Goal: Task Accomplishment & Management: Use online tool/utility

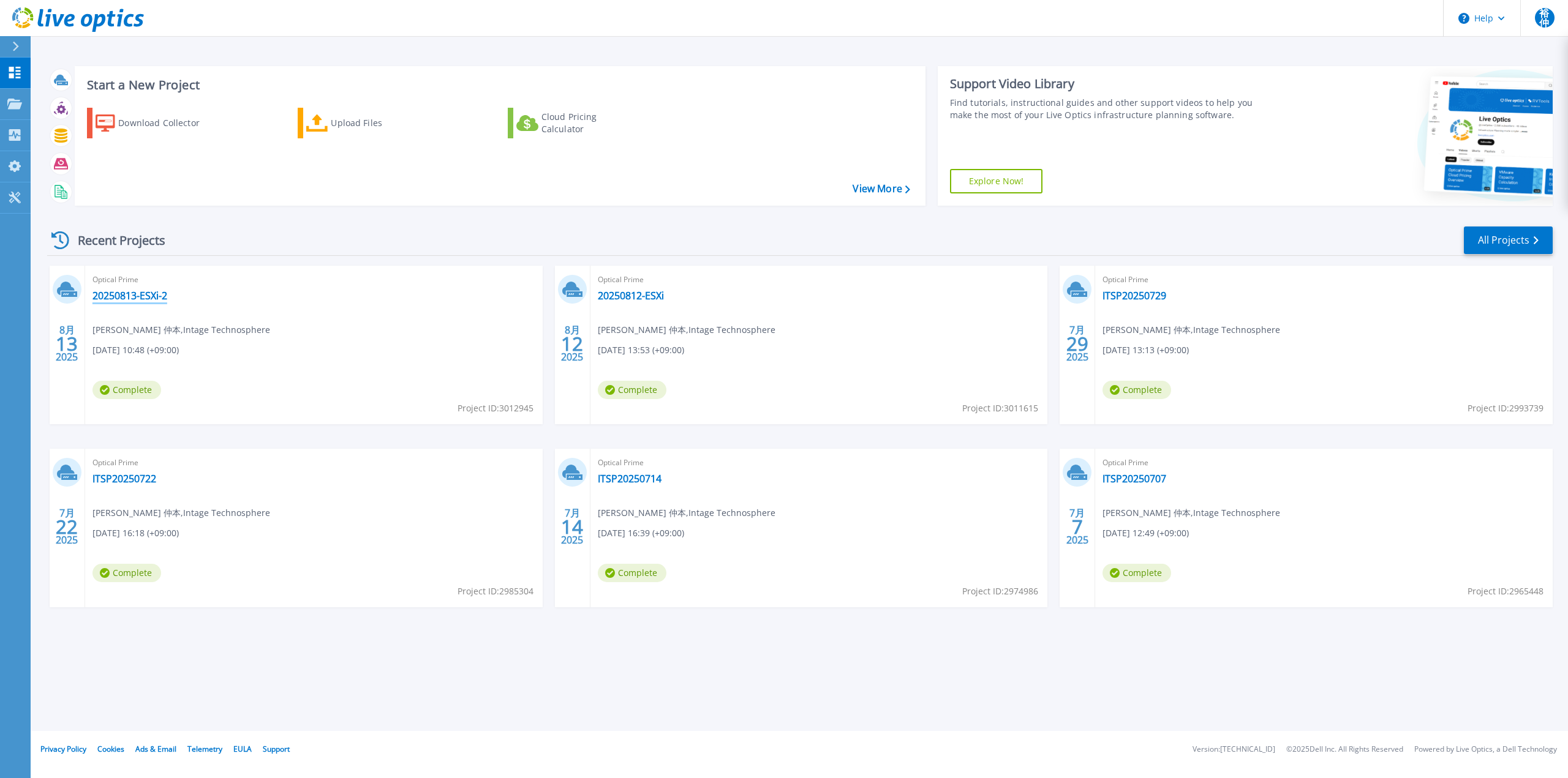
click at [138, 299] on link "20250813-ESXi-2" at bounding box center [130, 296] width 75 height 12
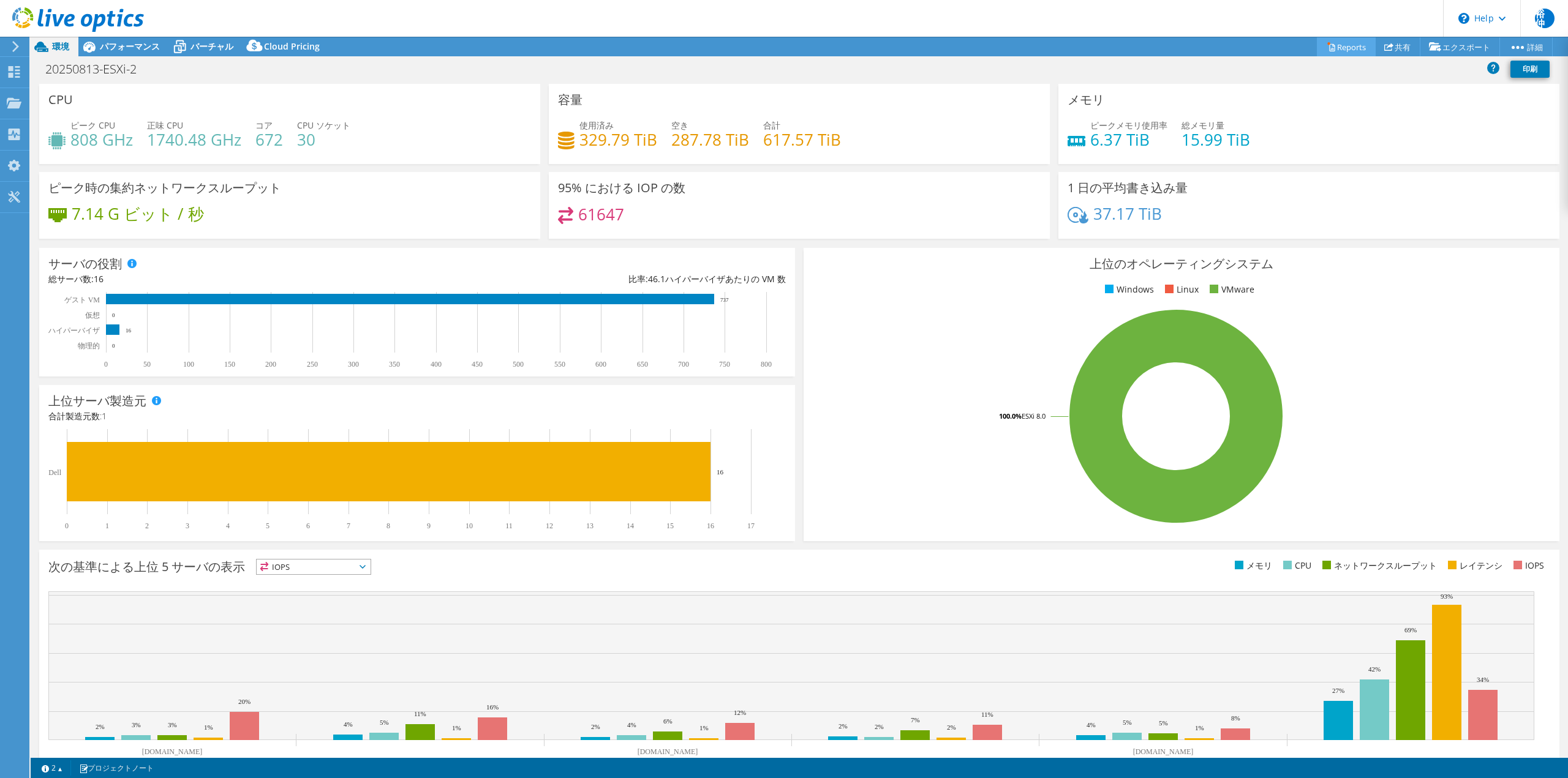
click at [1338, 46] on link "Reports" at bounding box center [1346, 46] width 59 height 19
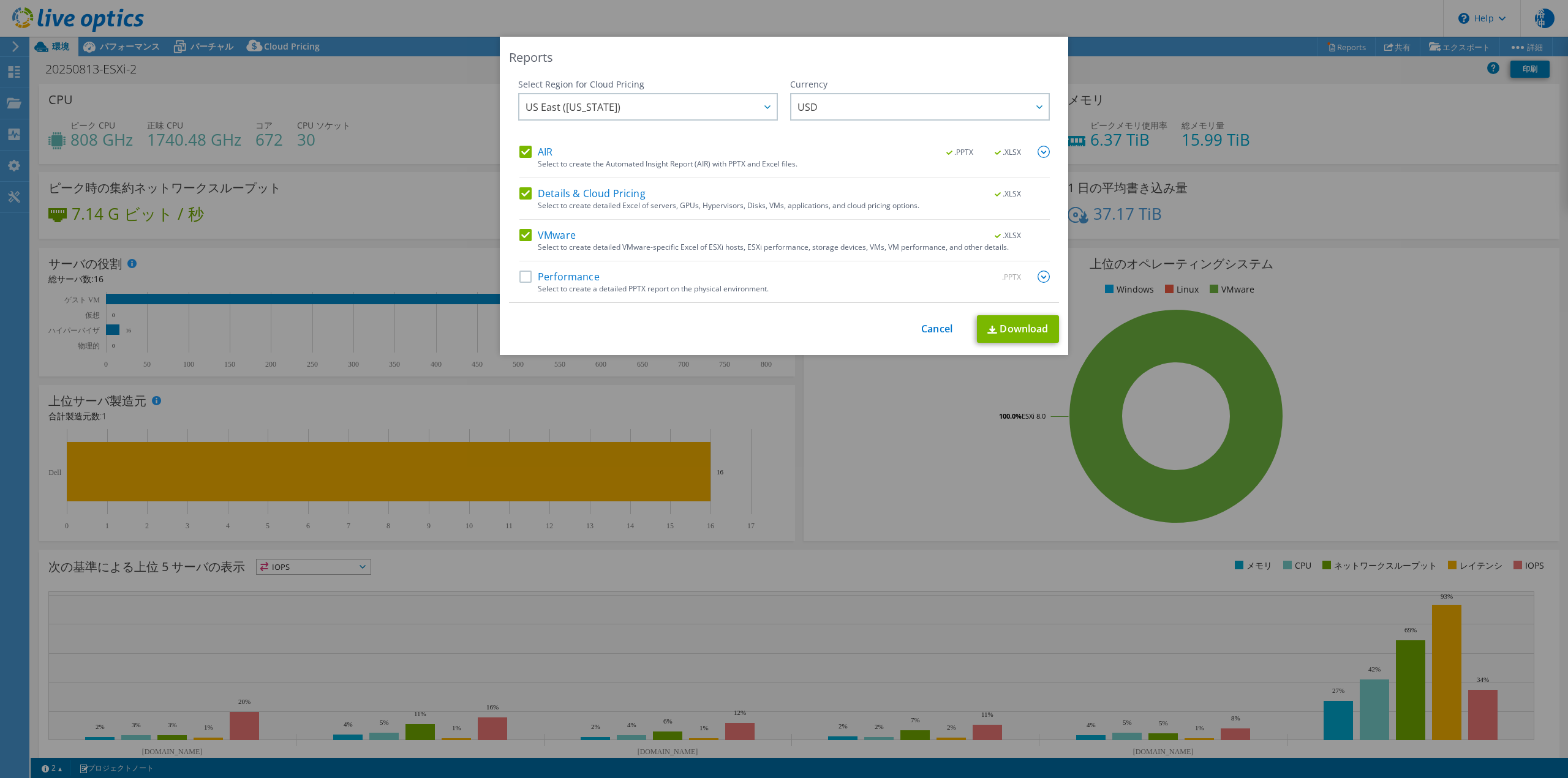
click at [522, 276] on label "Performance" at bounding box center [559, 277] width 80 height 12
click at [0, 0] on input "Performance" at bounding box center [0, 0] width 0 height 0
click at [760, 112] on div at bounding box center [767, 107] width 20 height 25
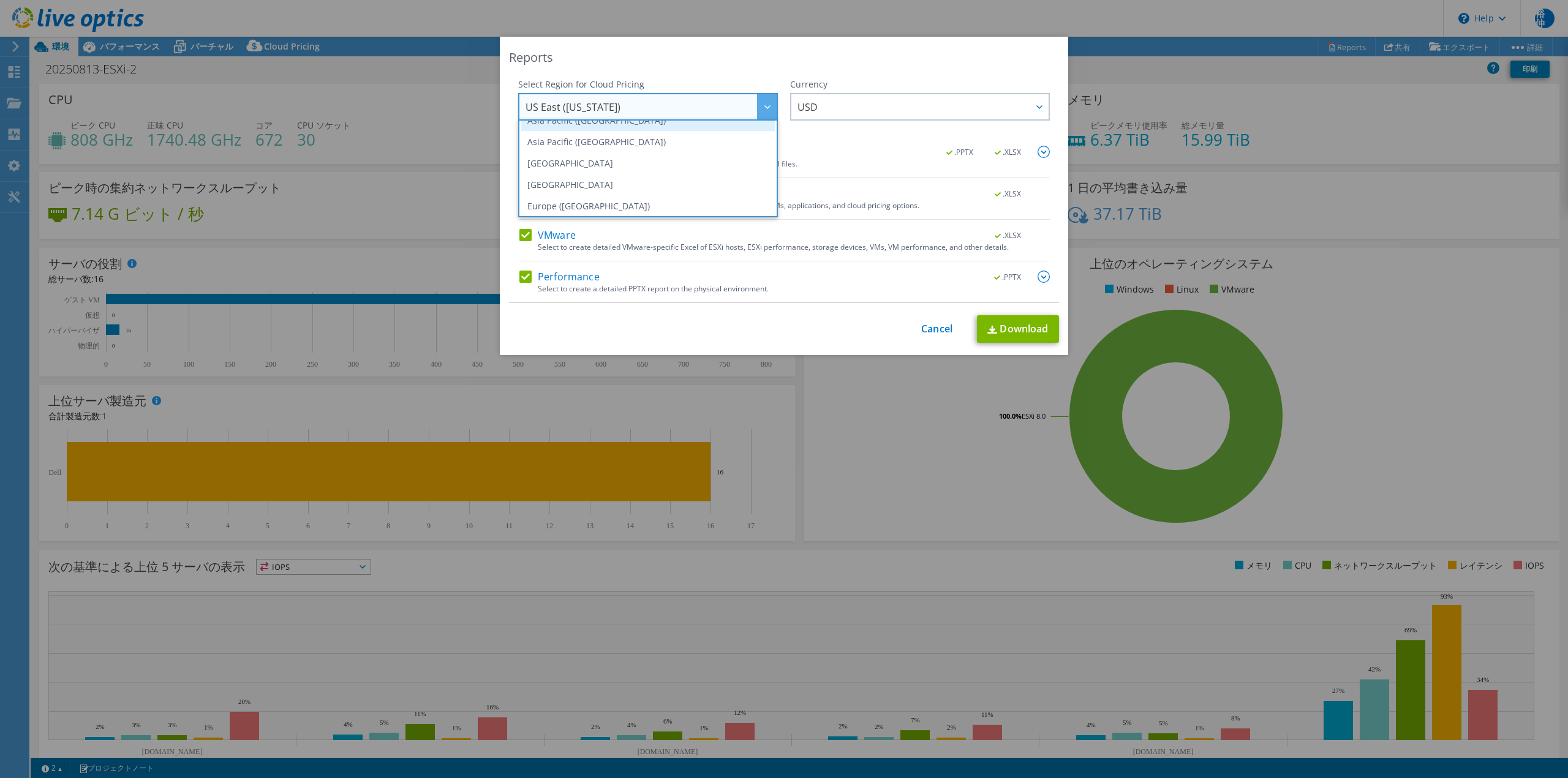
scroll to position [61, 0]
click at [593, 163] on li "Asia Pacific (Tokyo)" at bounding box center [648, 157] width 254 height 22
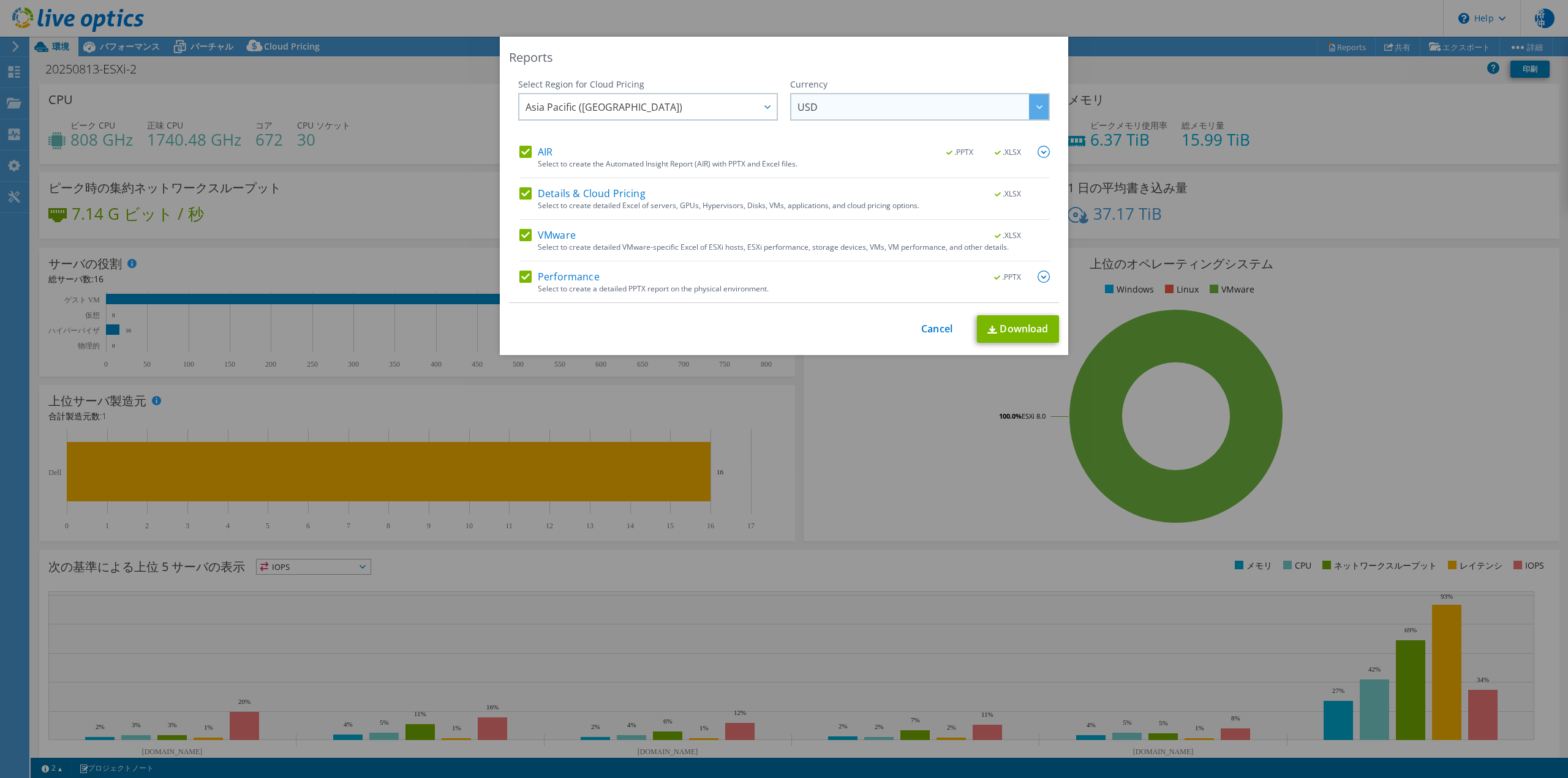
click at [1029, 112] on div at bounding box center [1039, 107] width 20 height 25
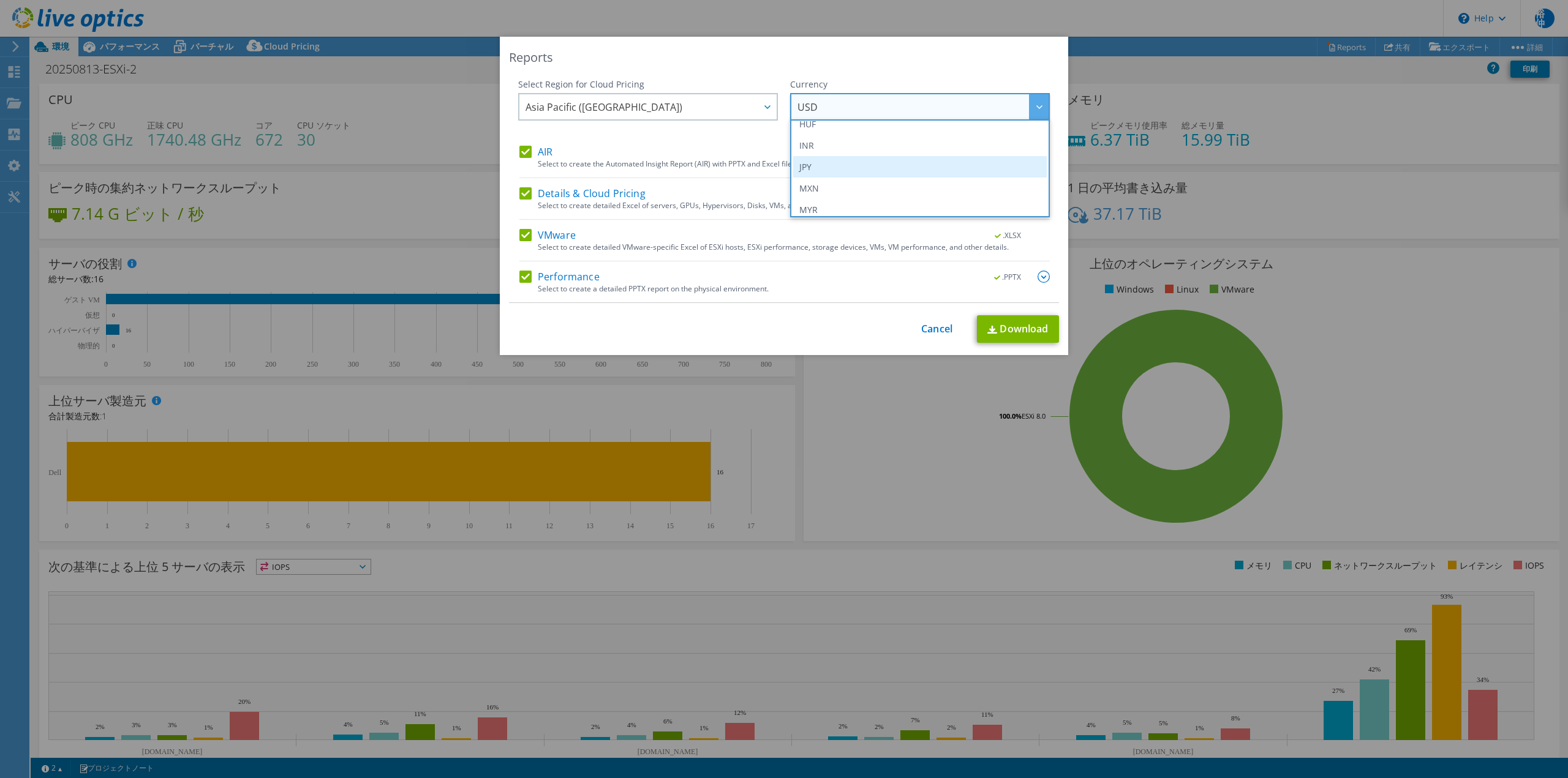
click at [869, 170] on li "JPY" at bounding box center [920, 167] width 254 height 22
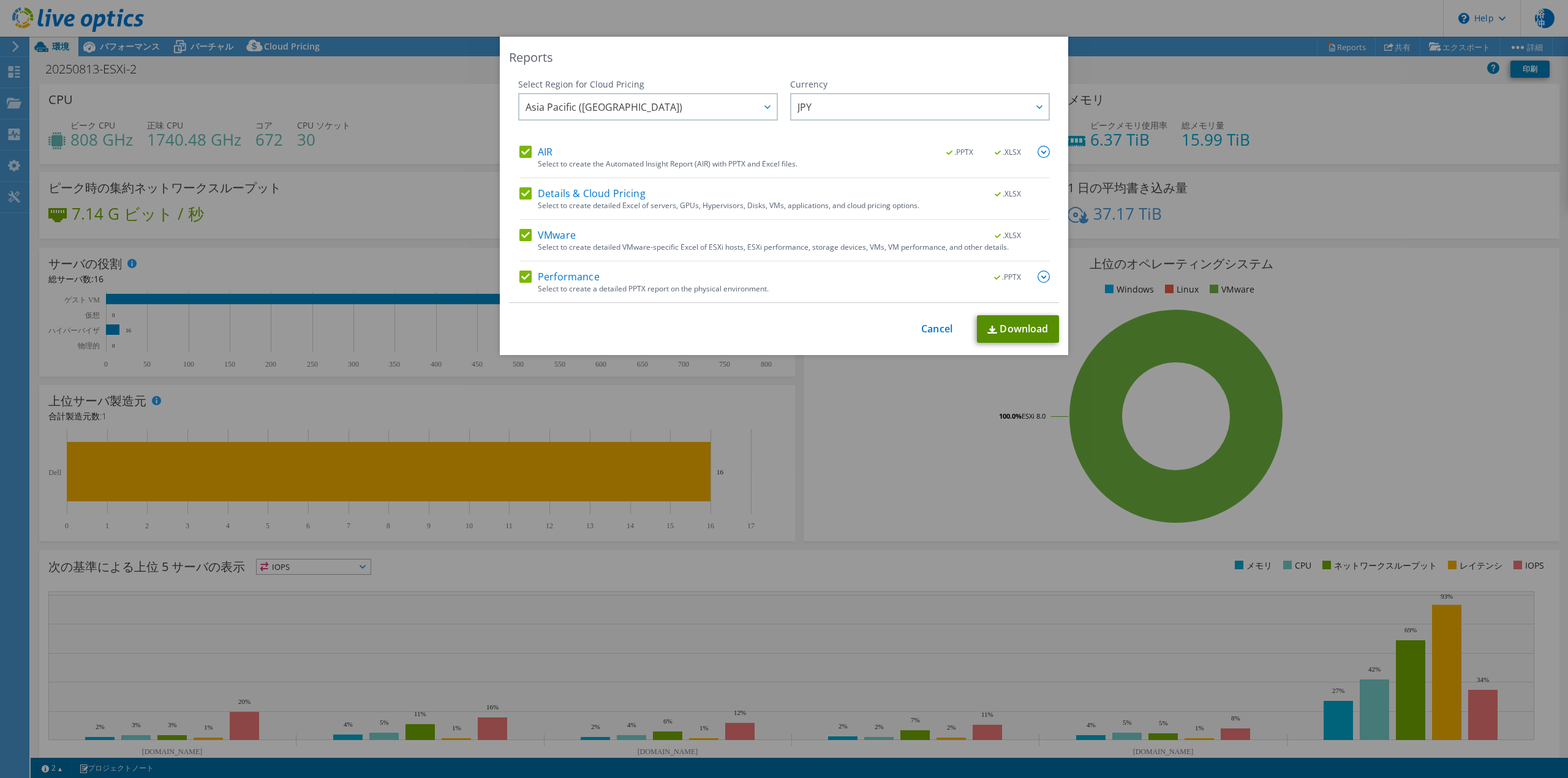
click at [1004, 330] on link "Download" at bounding box center [1018, 329] width 82 height 27
click at [922, 331] on link "Cancel" at bounding box center [937, 329] width 31 height 12
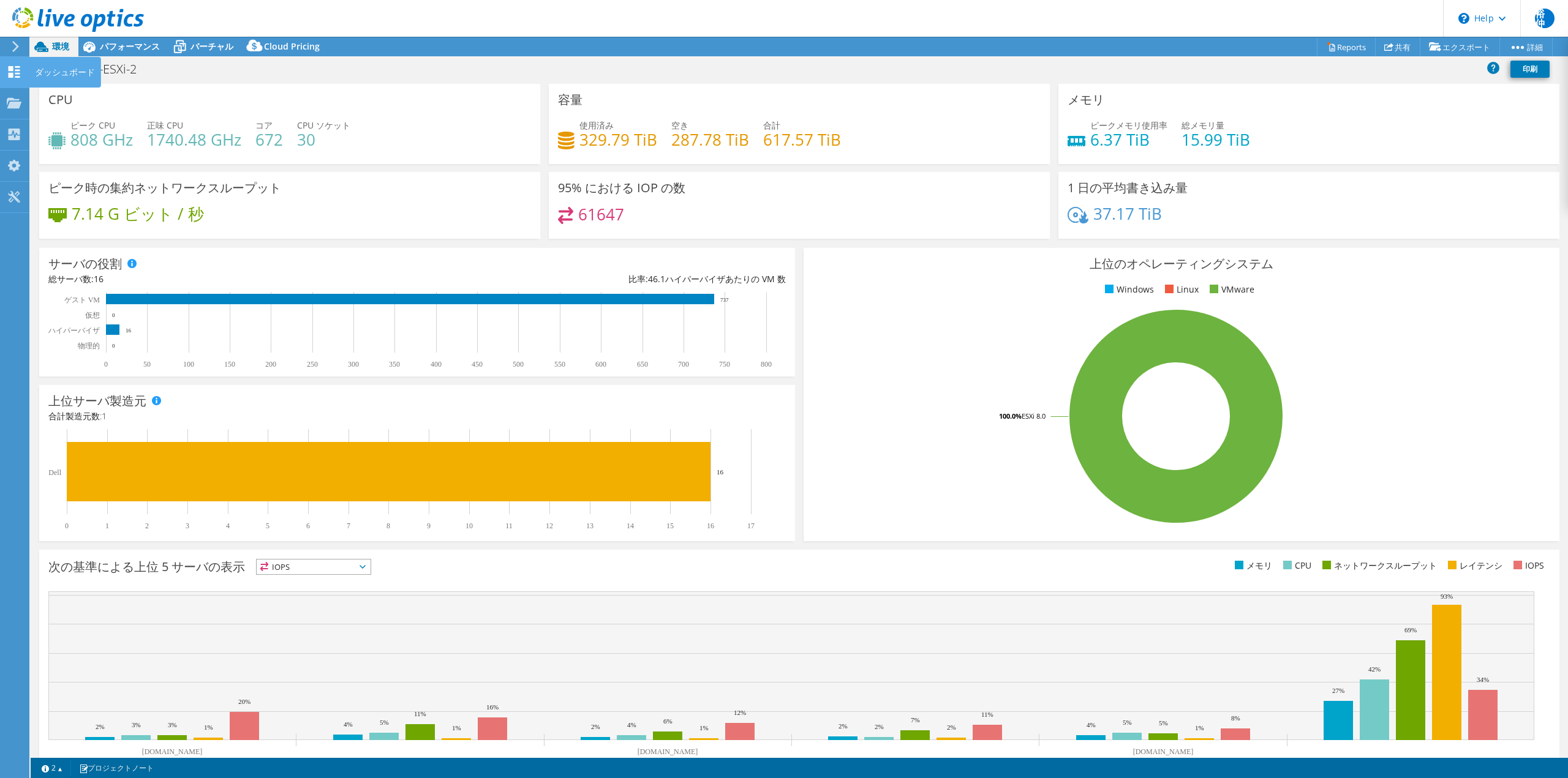
click at [8, 69] on use at bounding box center [14, 72] width 12 height 12
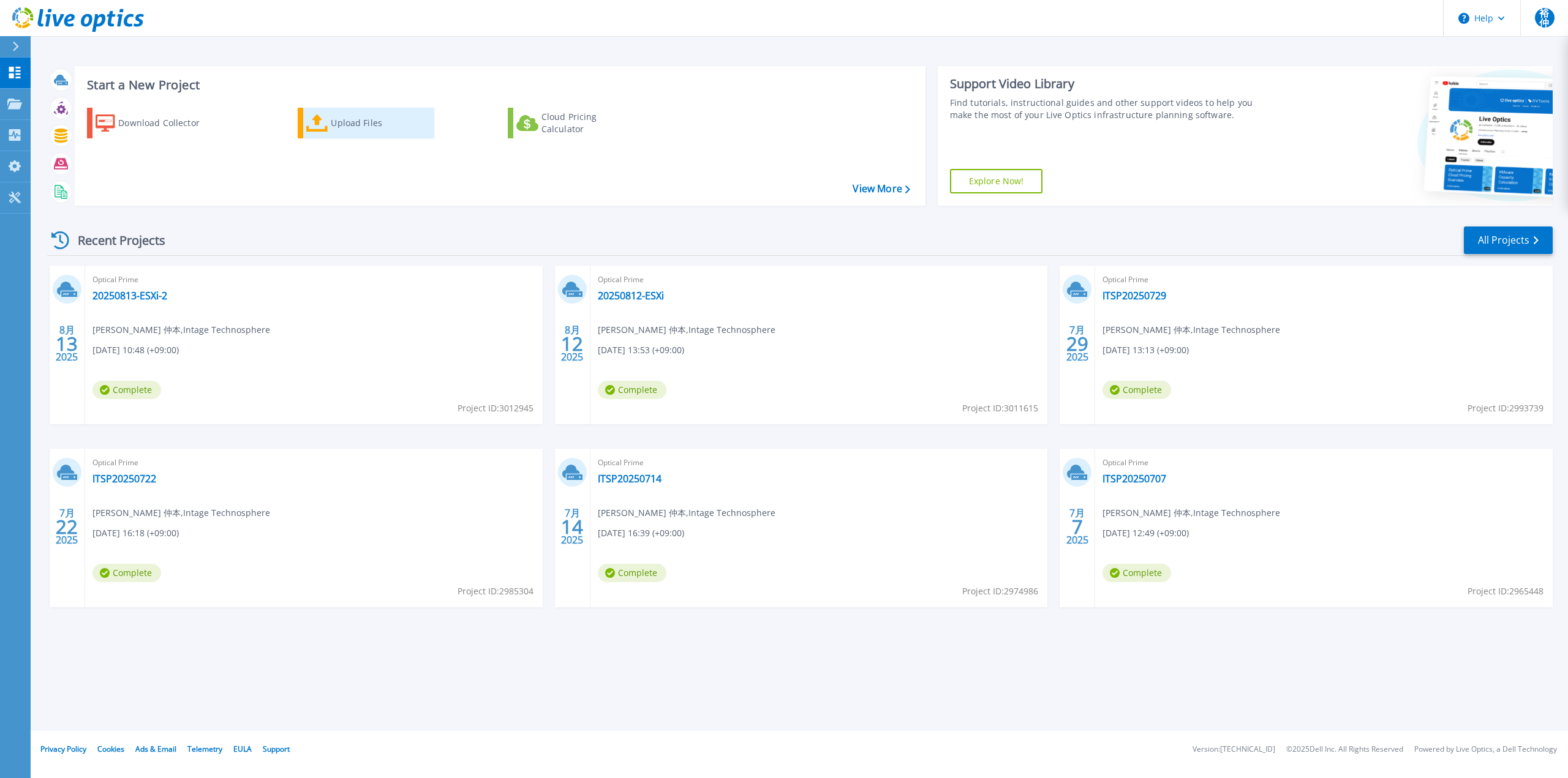
click at [332, 124] on div "Upload Files" at bounding box center [380, 123] width 98 height 25
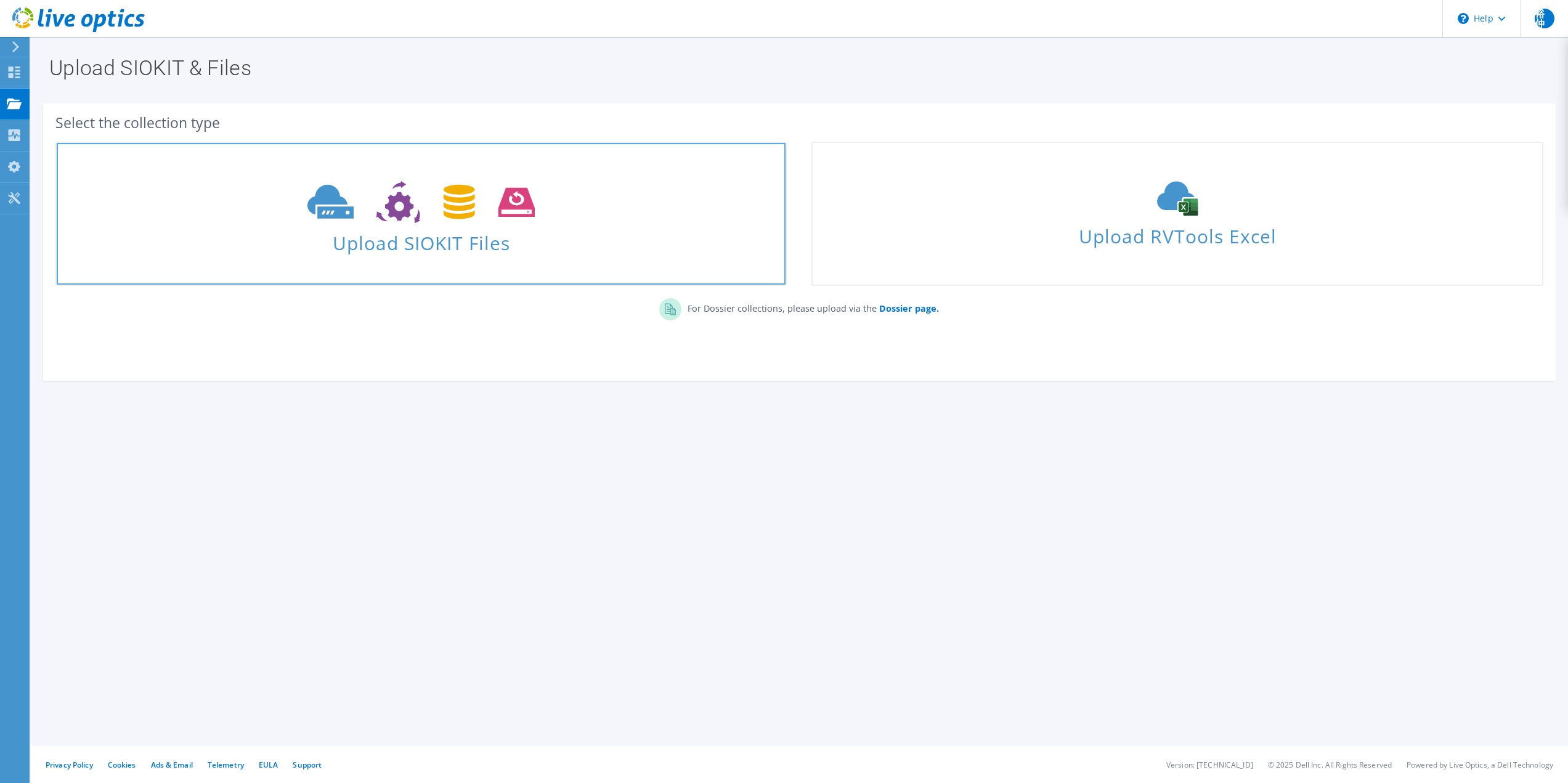
click at [417, 203] on icon at bounding box center [421, 202] width 228 height 43
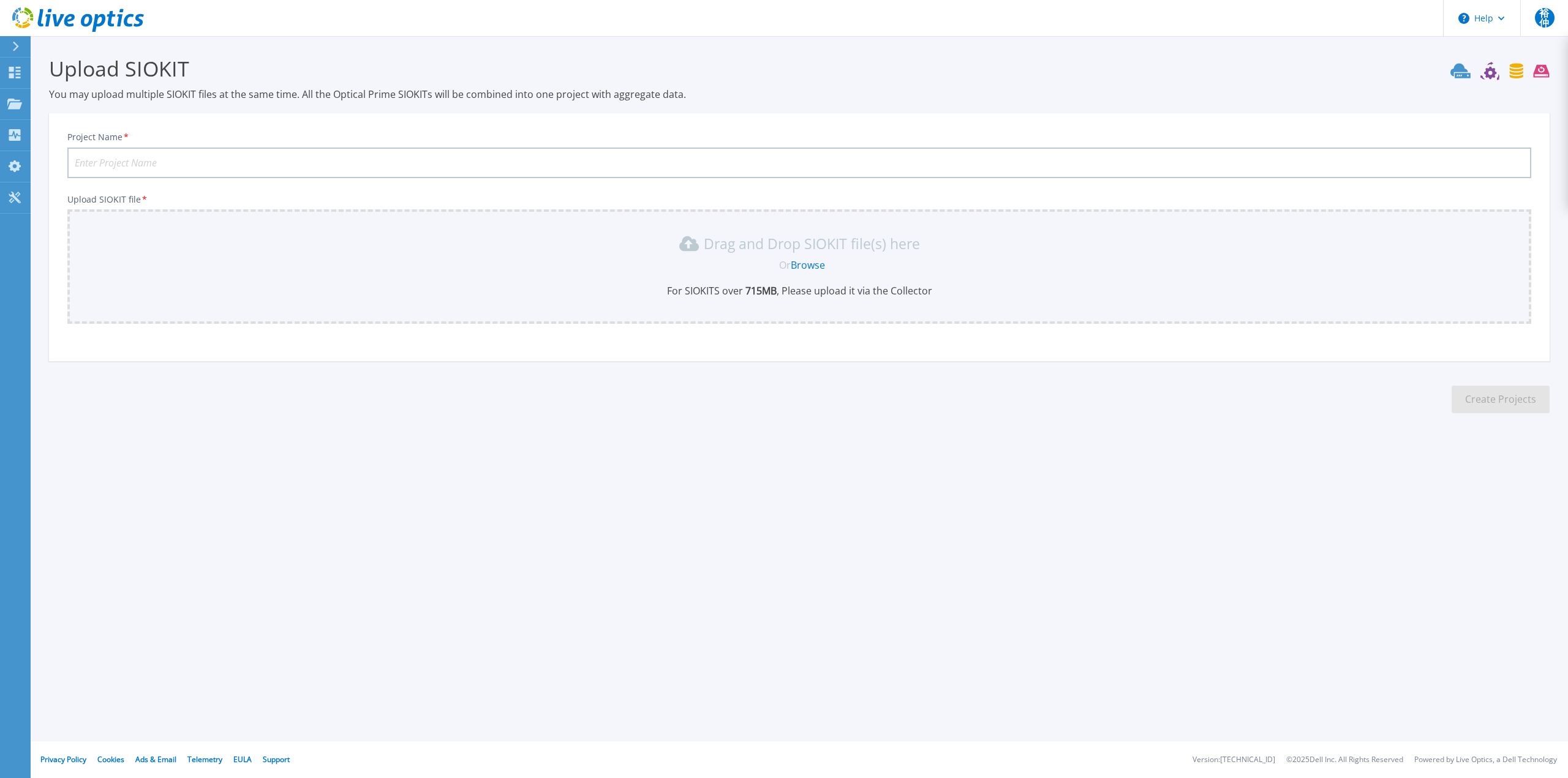
click at [101, 161] on input "Project Name *" at bounding box center [799, 162] width 1464 height 31
click at [166, 161] on input "Project Name *" at bounding box center [799, 162] width 1464 height 31
paste input "20250813-ESXi-2"
type input "20250813-ESXi-3"
click at [806, 267] on link "Browse" at bounding box center [807, 265] width 34 height 13
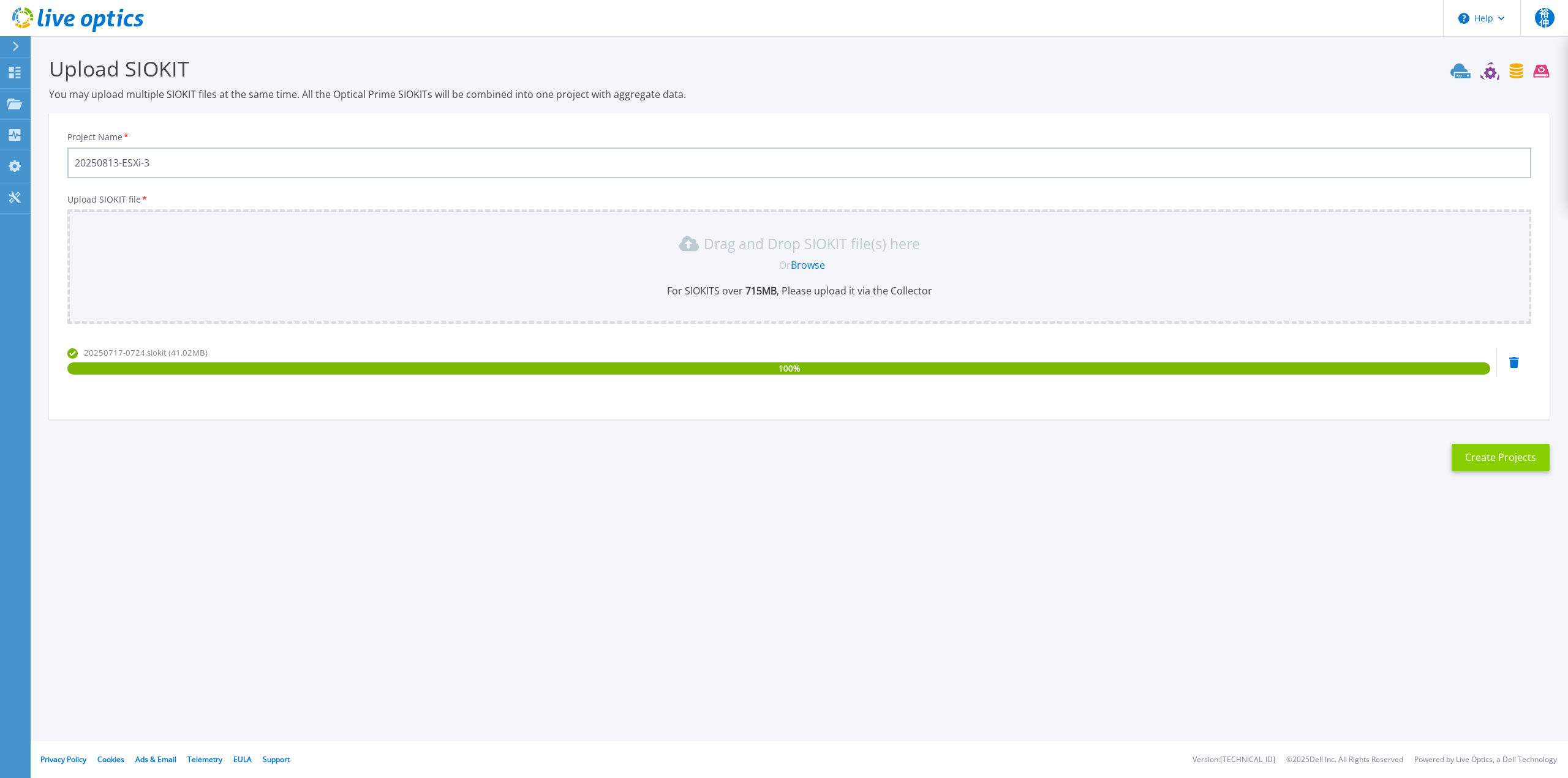
click at [1491, 462] on button "Create Projects" at bounding box center [1501, 457] width 98 height 27
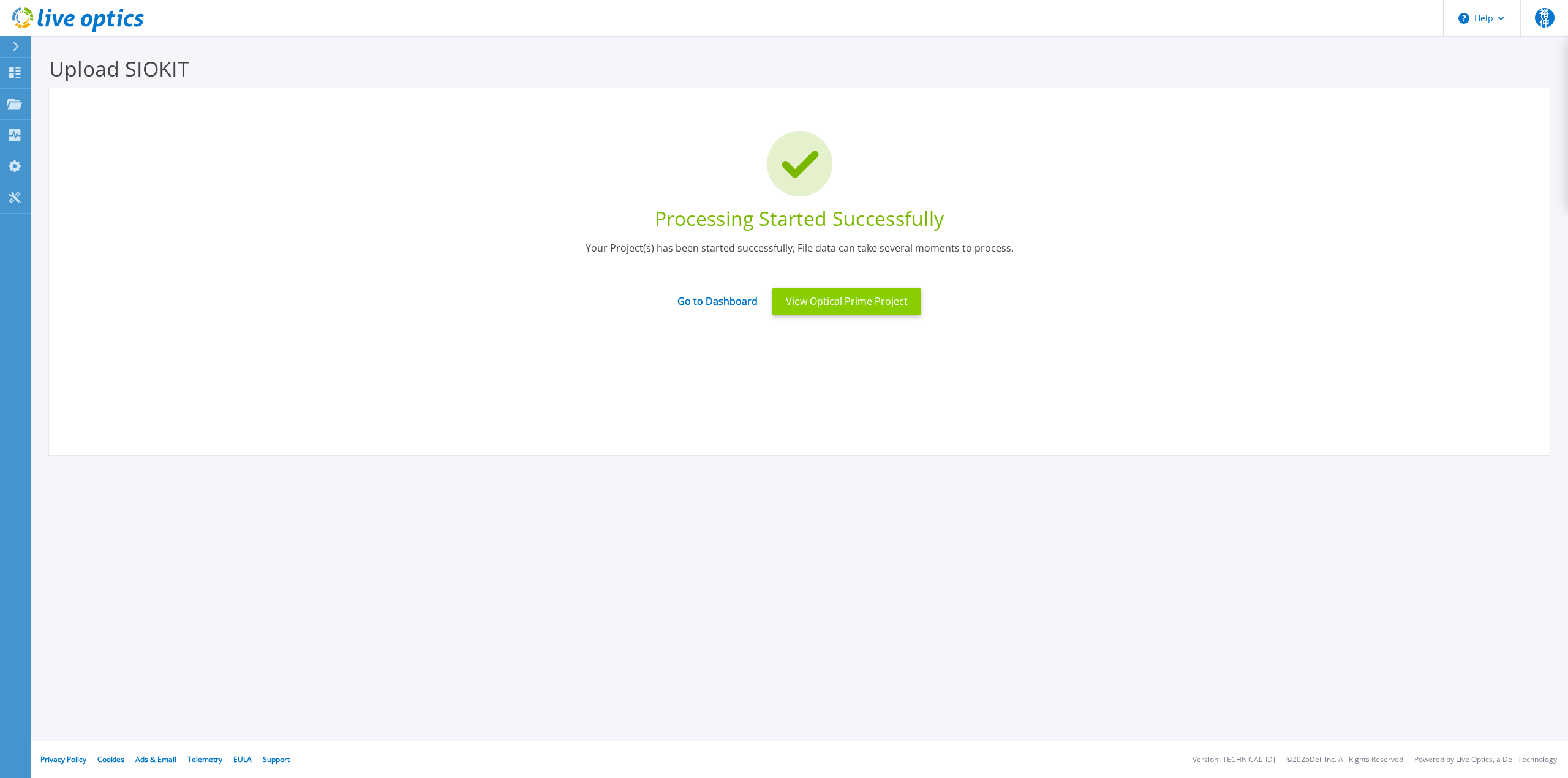
click at [846, 309] on button "View Optical Prime Project" at bounding box center [847, 301] width 149 height 27
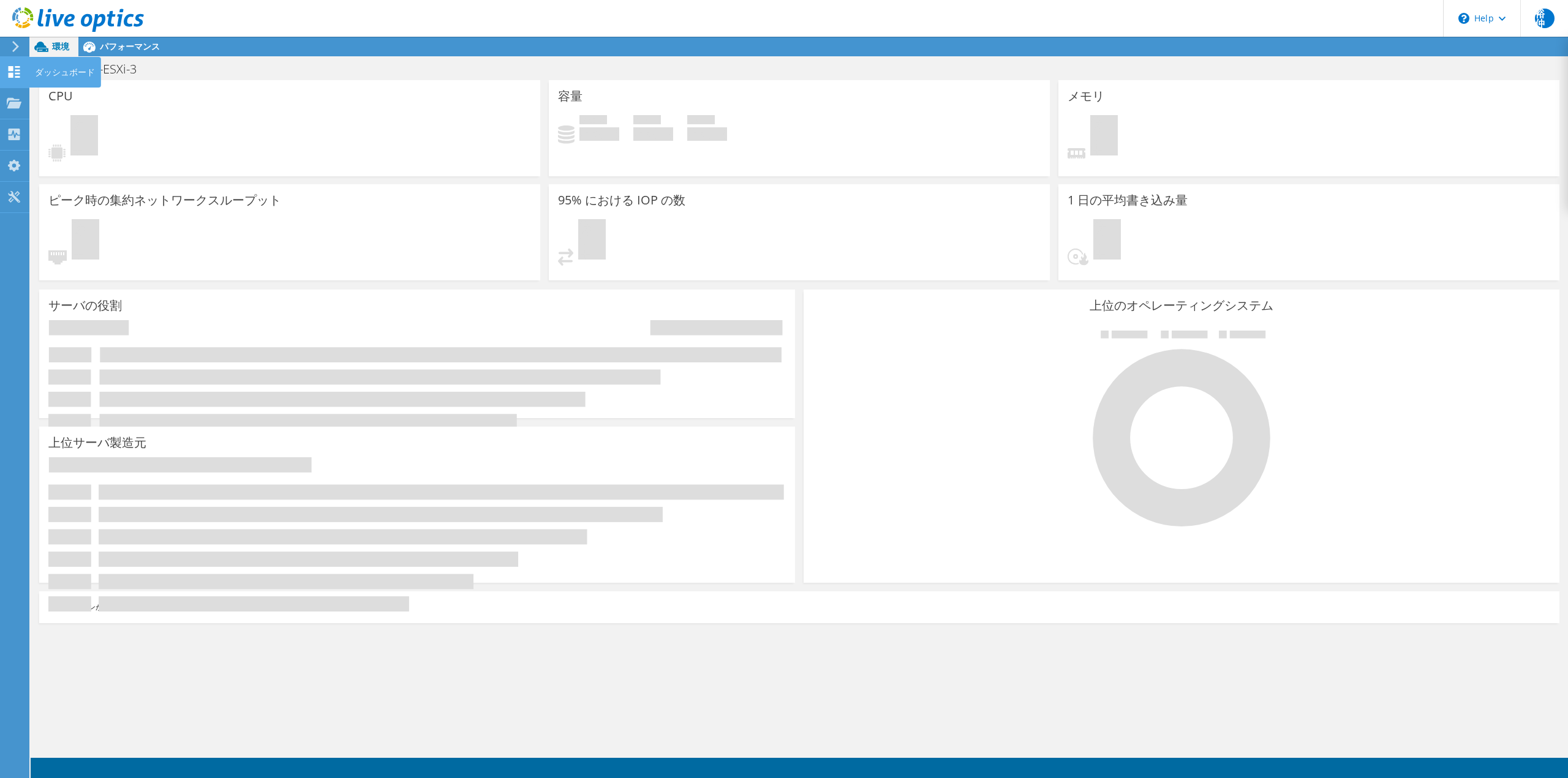
click at [39, 71] on div "ダッシュボード" at bounding box center [65, 72] width 72 height 31
